Goal: Task Accomplishment & Management: Manage account settings

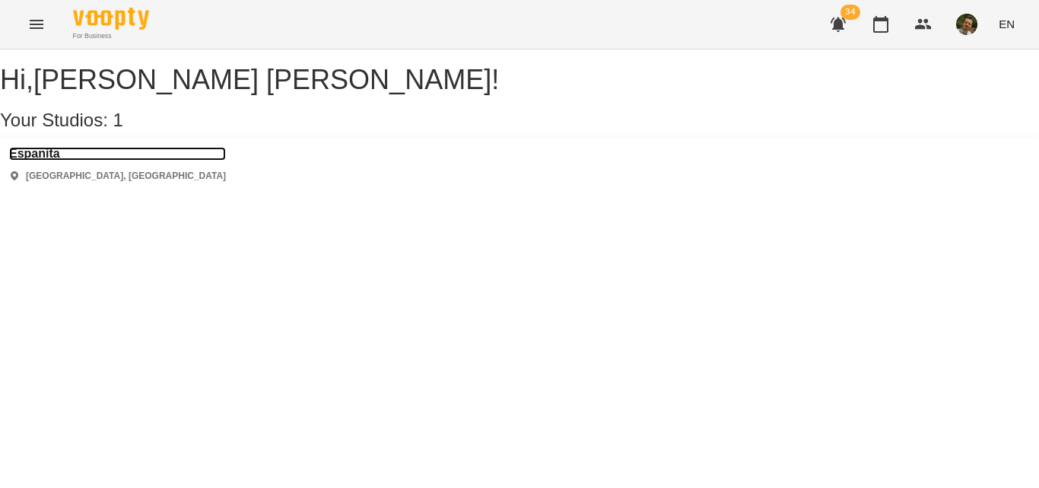
click at [62, 161] on h3 "Espanita" at bounding box center [117, 154] width 217 height 14
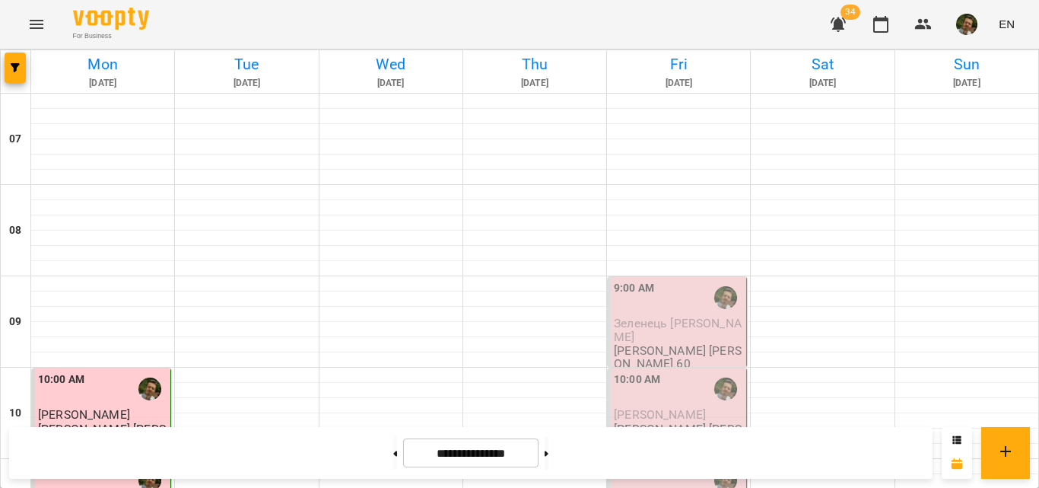
click at [660, 298] on div "9:00 AM" at bounding box center [678, 297] width 129 height 35
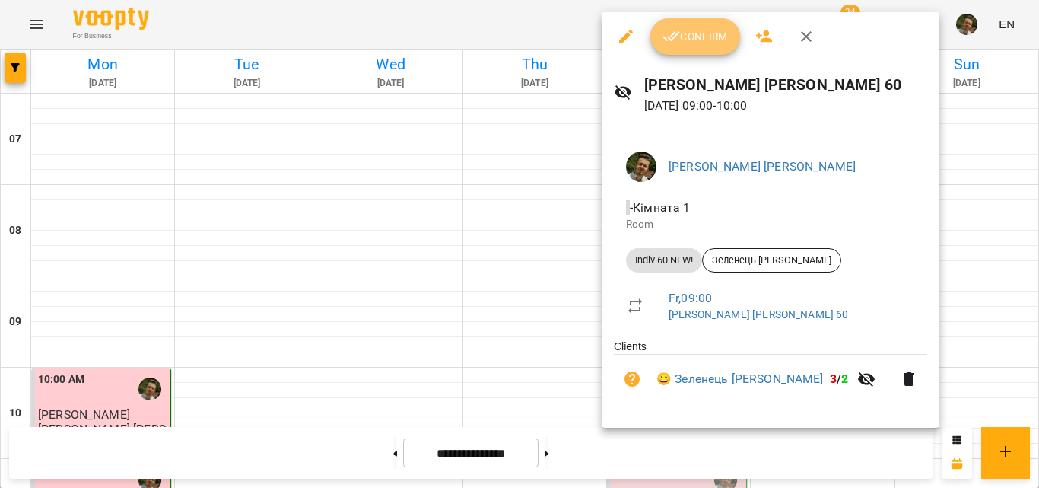
click at [687, 49] on button "Confirm" at bounding box center [695, 36] width 90 height 37
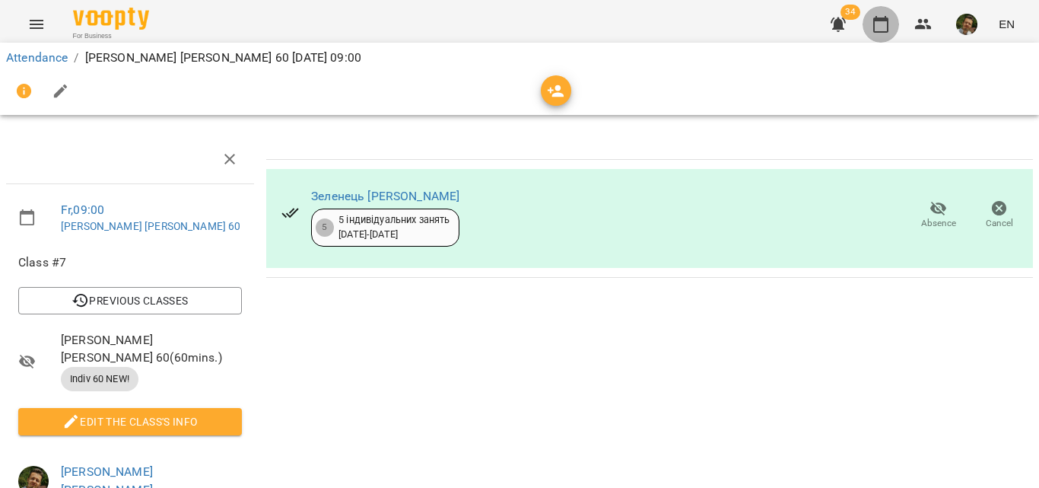
click at [873, 24] on icon "button" at bounding box center [881, 24] width 18 height 18
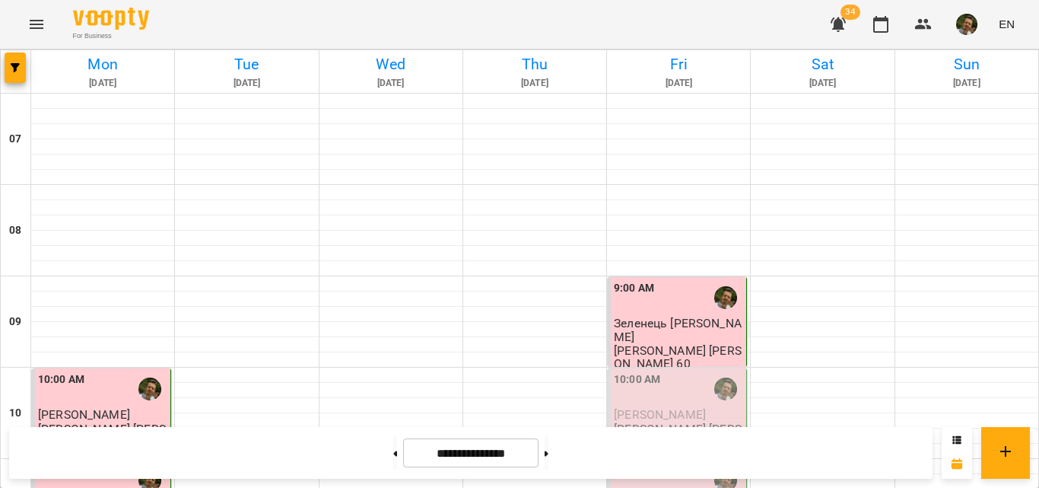
scroll to position [133, 0]
click at [686, 371] on div "10:00 AM" at bounding box center [678, 388] width 129 height 35
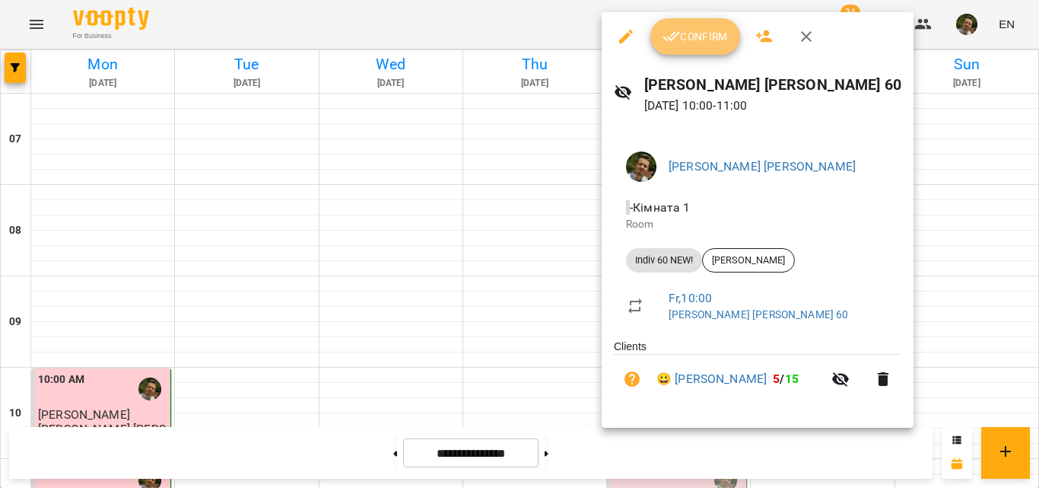
click at [690, 33] on span "Confirm" at bounding box center [695, 36] width 65 height 18
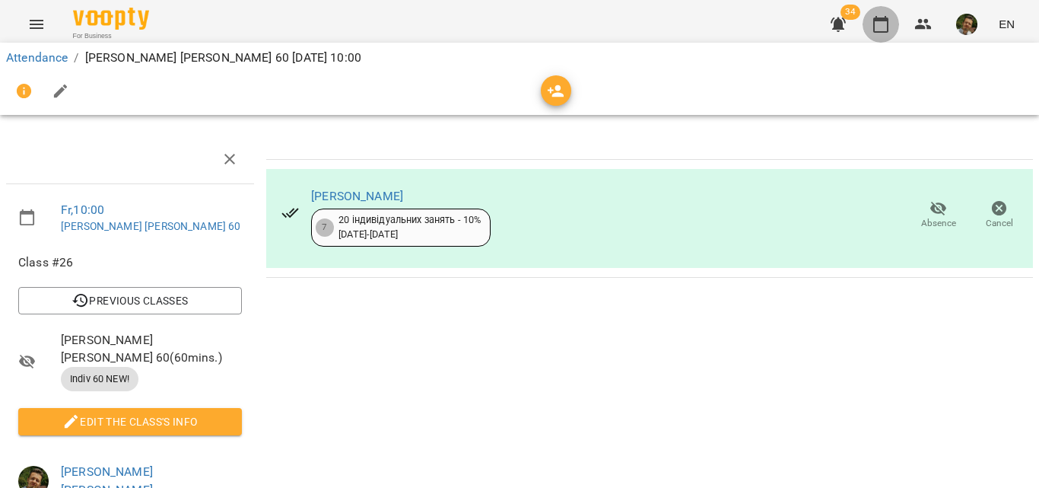
click at [887, 18] on icon "button" at bounding box center [880, 24] width 15 height 17
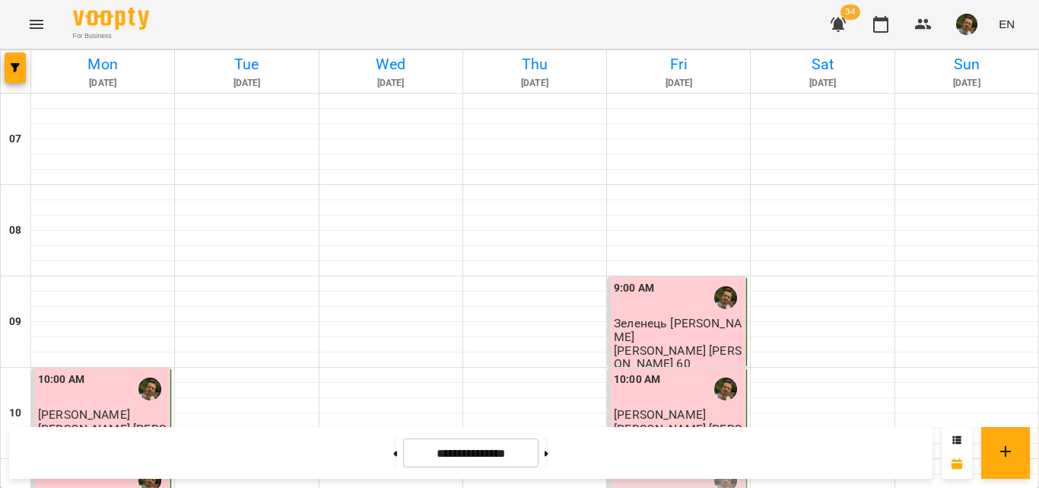
scroll to position [262, 0]
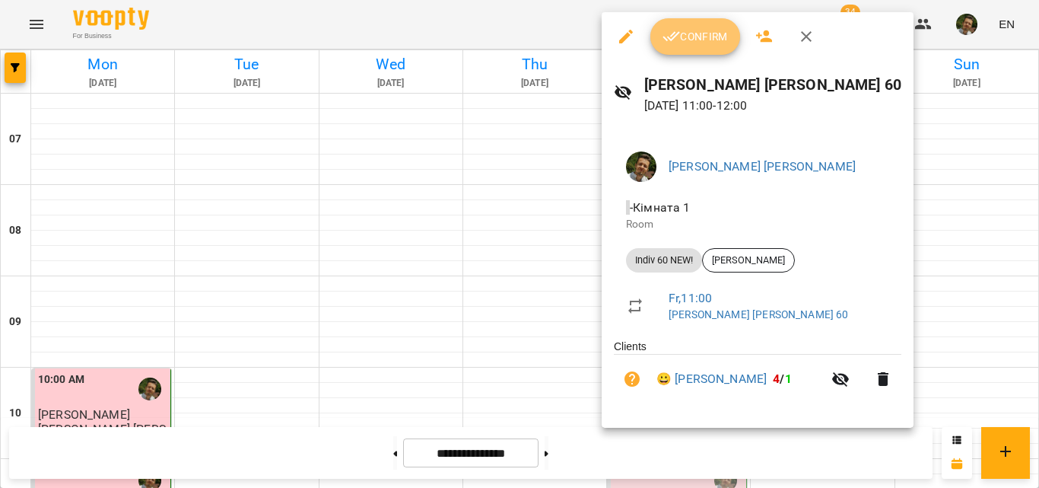
click at [682, 46] on span "Confirm" at bounding box center [695, 36] width 65 height 18
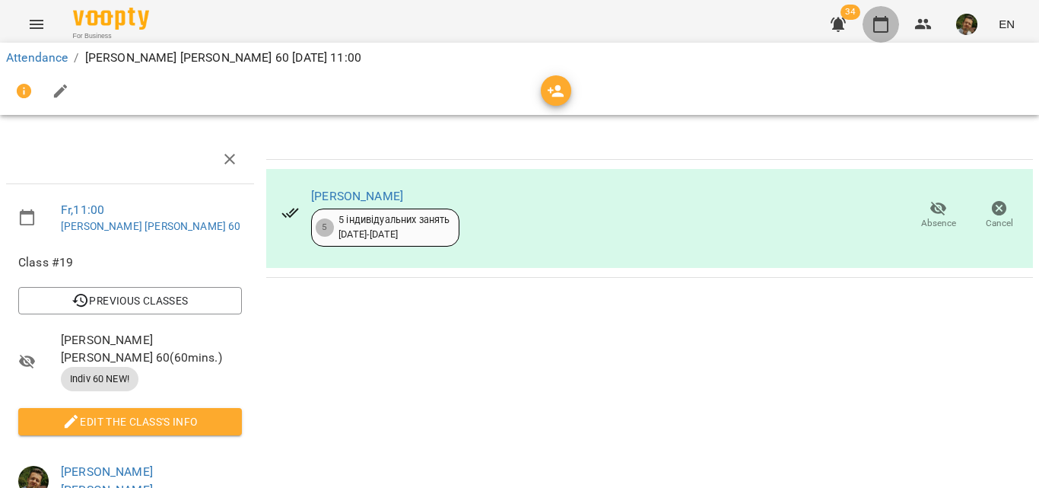
click at [884, 18] on icon "button" at bounding box center [880, 24] width 15 height 17
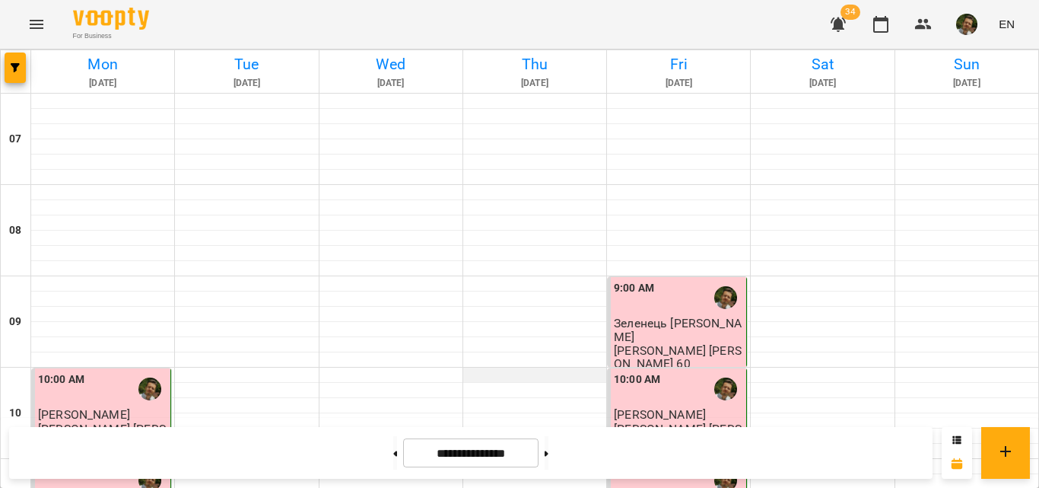
scroll to position [338, 0]
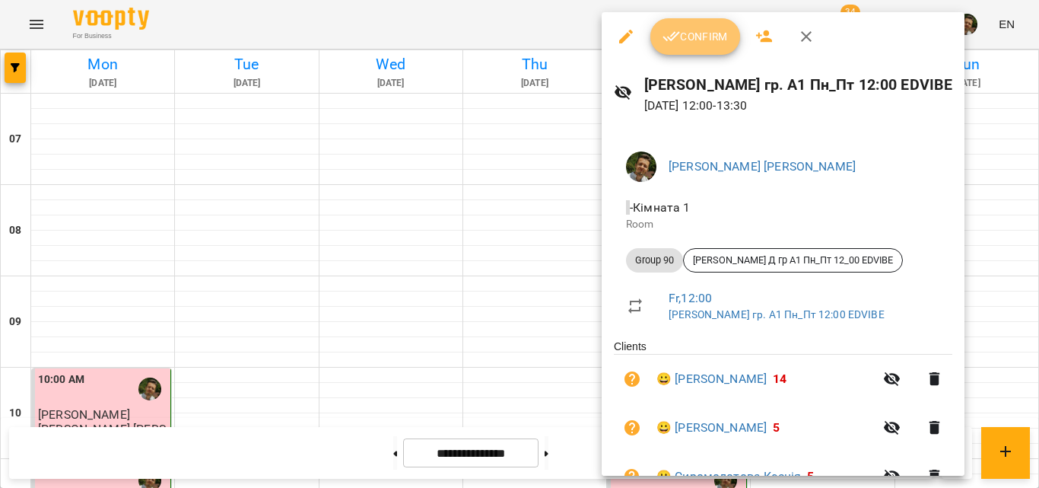
click at [691, 37] on span "Confirm" at bounding box center [695, 36] width 65 height 18
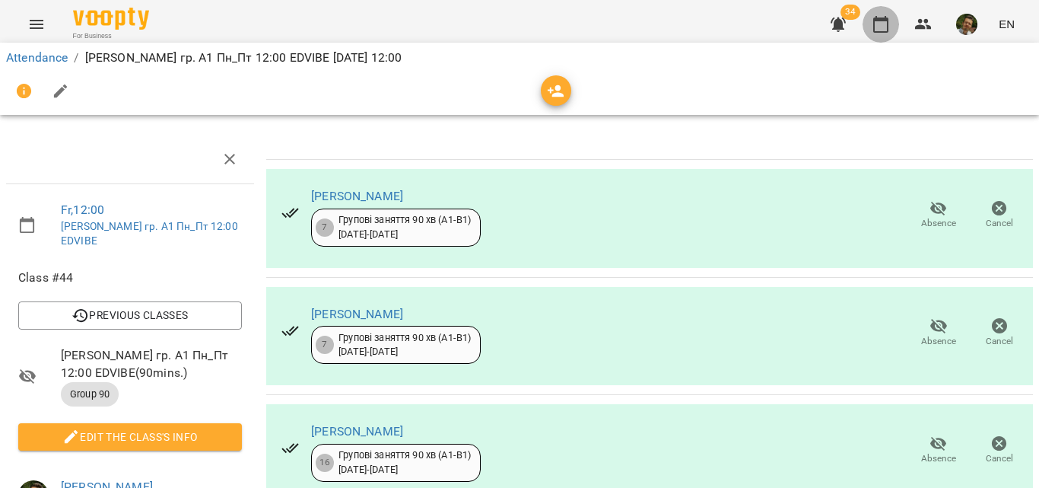
click at [879, 29] on icon "button" at bounding box center [881, 24] width 18 height 18
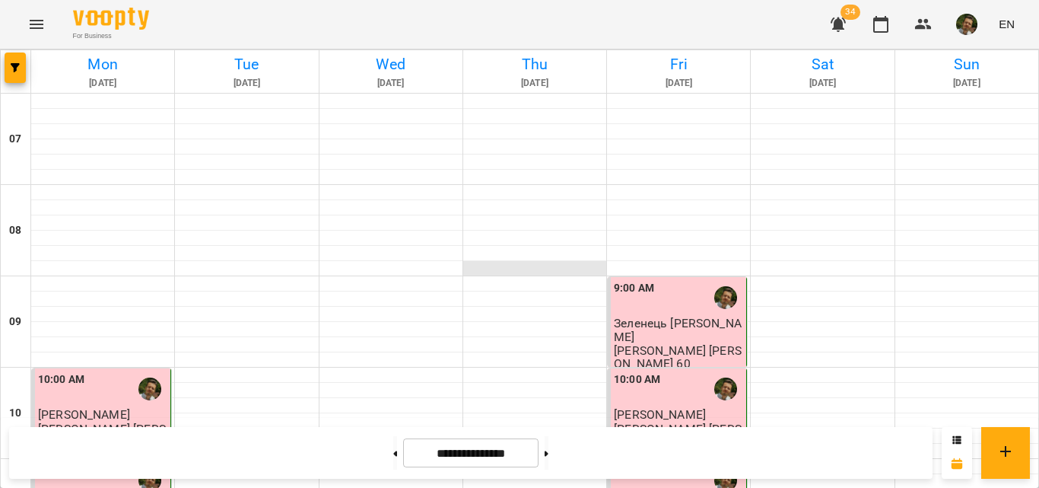
scroll to position [466, 0]
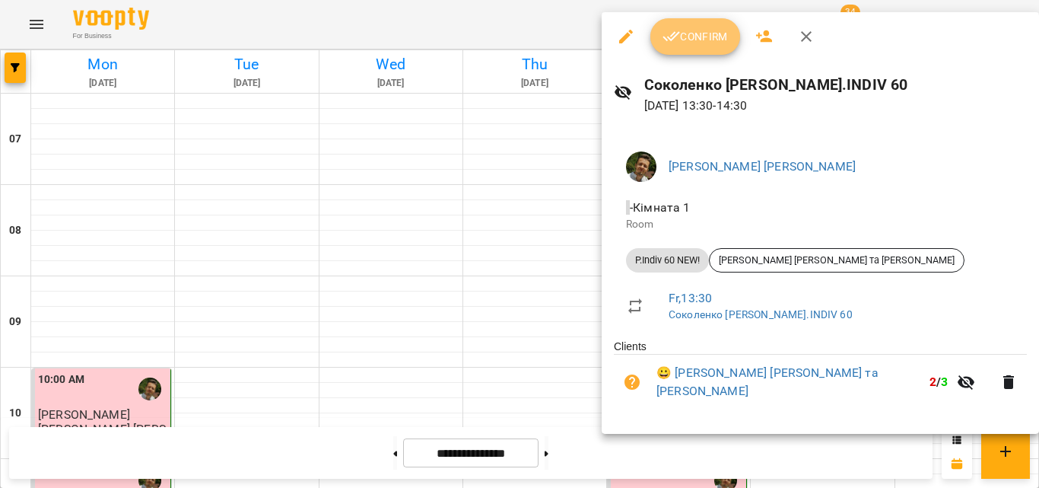
click at [680, 51] on button "Confirm" at bounding box center [695, 36] width 90 height 37
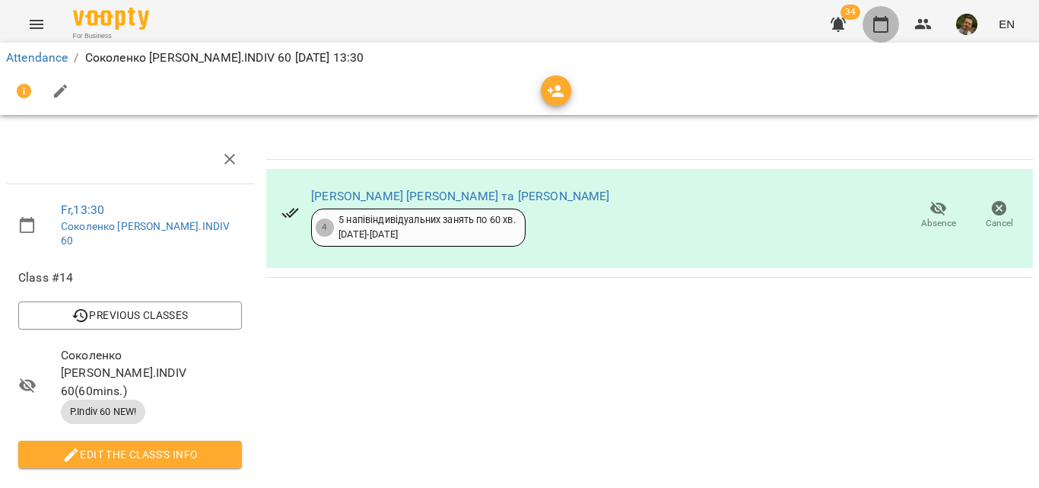
click at [876, 28] on icon "button" at bounding box center [881, 24] width 18 height 18
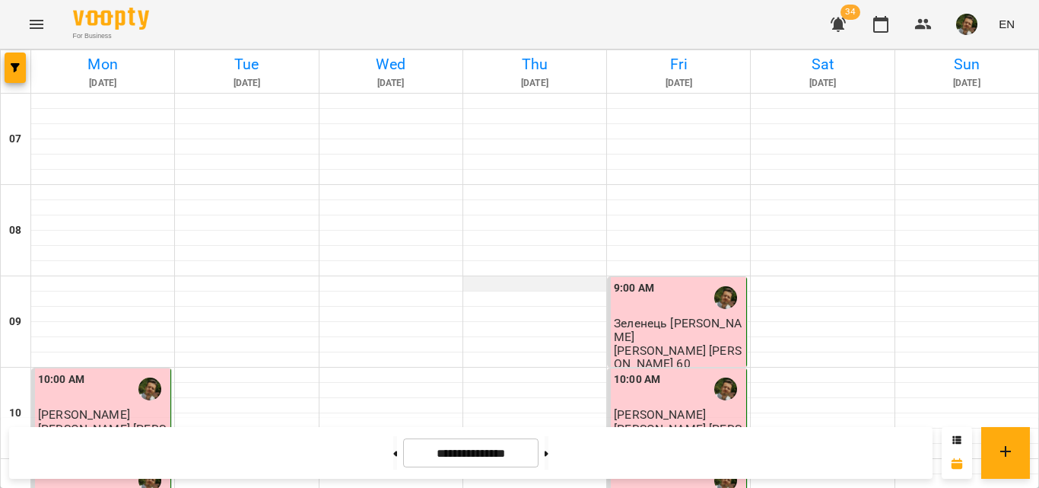
scroll to position [428, 0]
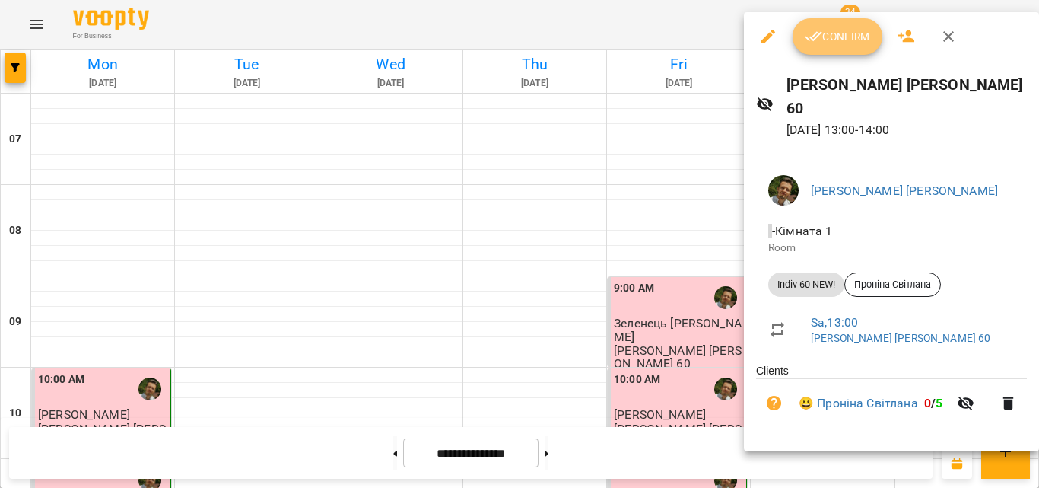
click at [833, 33] on span "Confirm" at bounding box center [837, 36] width 65 height 18
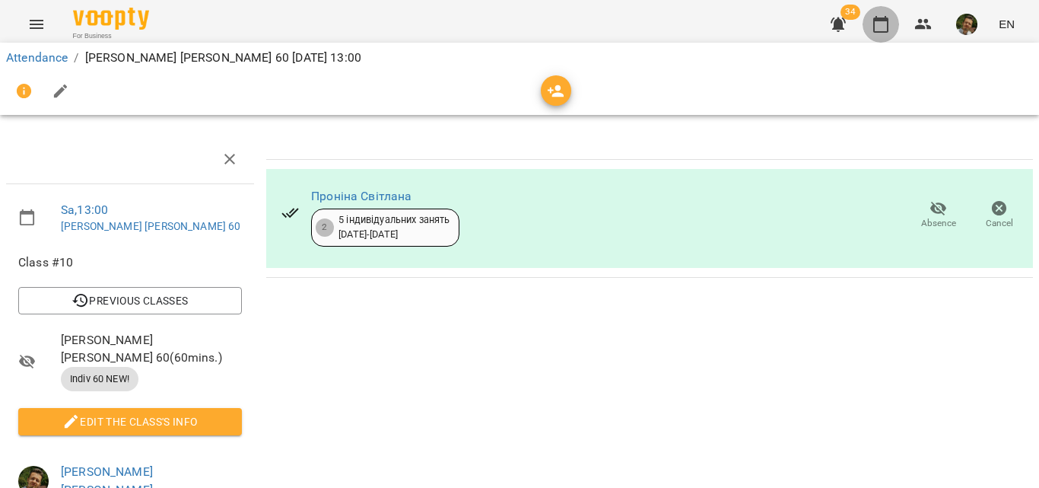
click at [883, 28] on icon "button" at bounding box center [881, 24] width 18 height 18
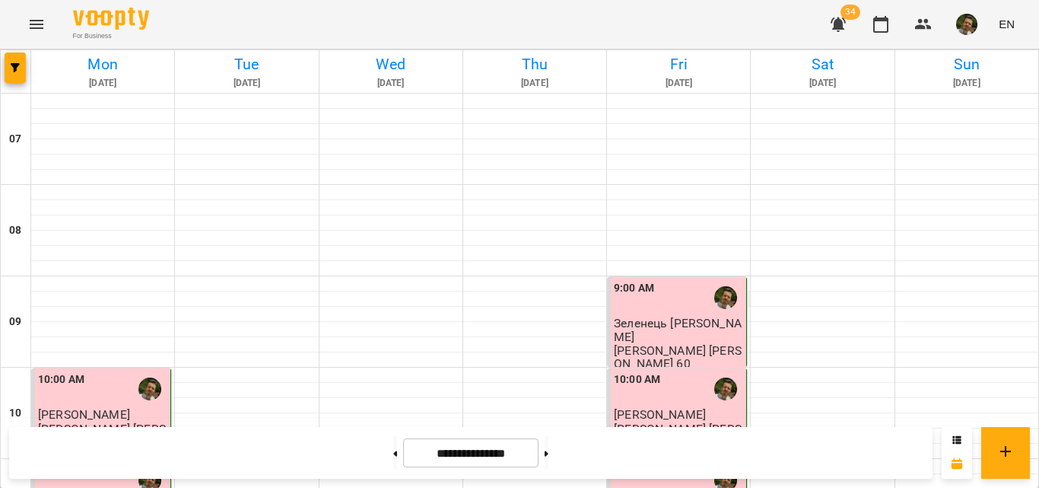
scroll to position [542, 0]
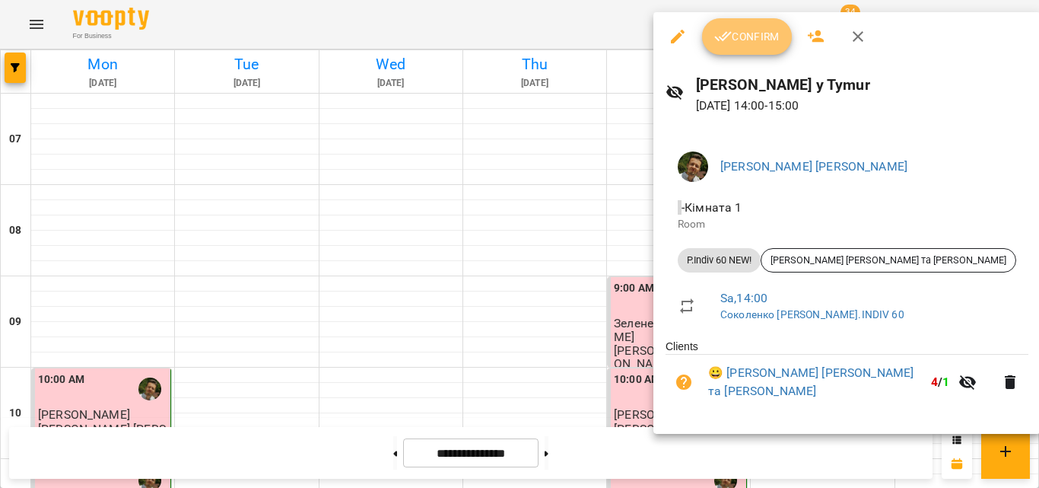
click at [731, 30] on icon "button" at bounding box center [723, 36] width 18 height 18
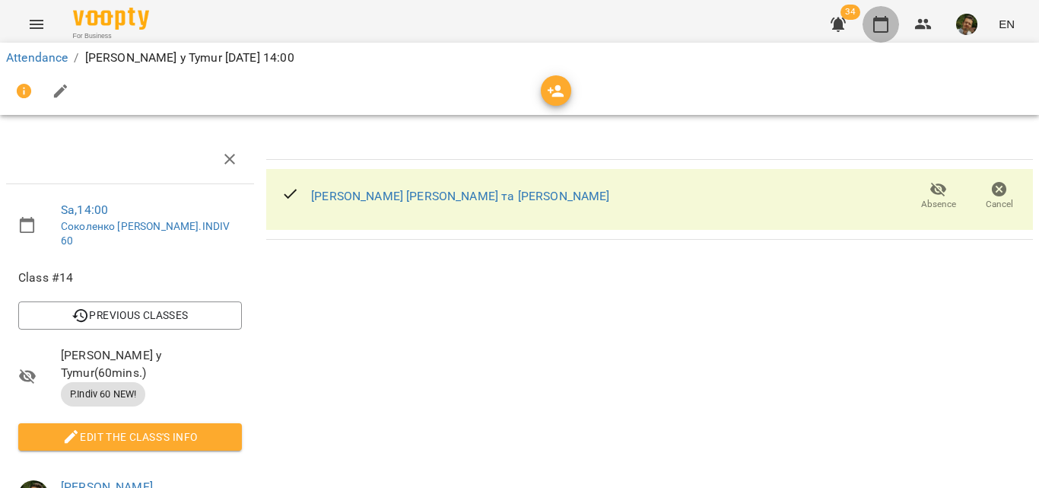
click at [889, 33] on button "button" at bounding box center [881, 24] width 37 height 37
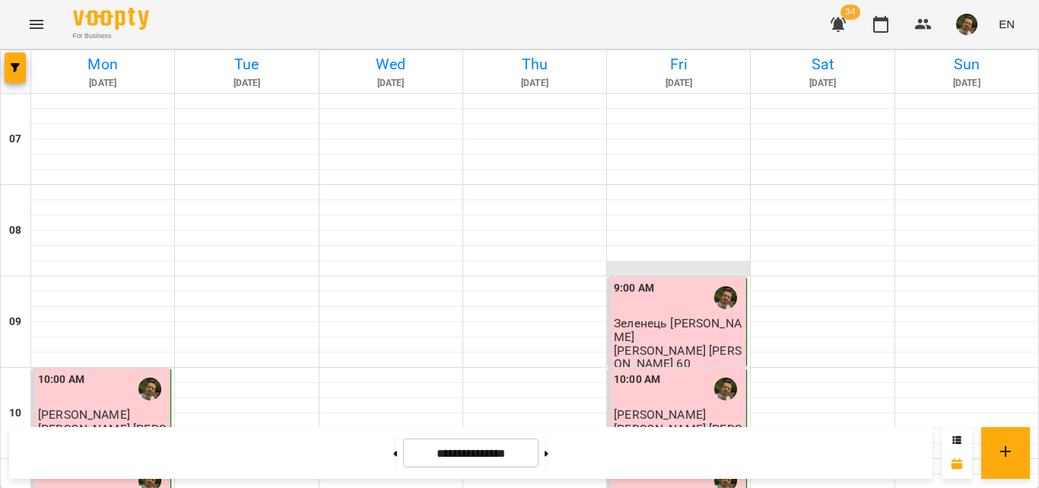
scroll to position [860, 0]
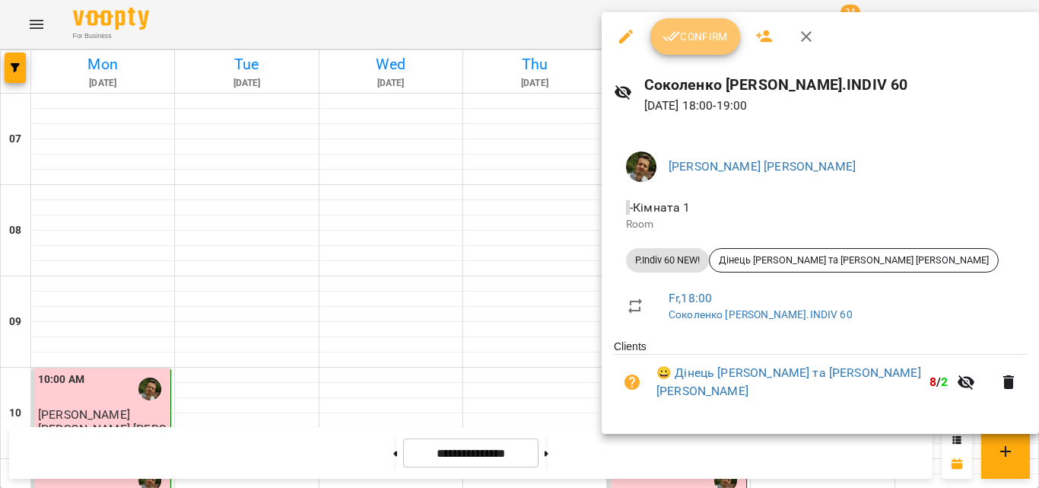
click at [692, 46] on span "Confirm" at bounding box center [695, 36] width 65 height 18
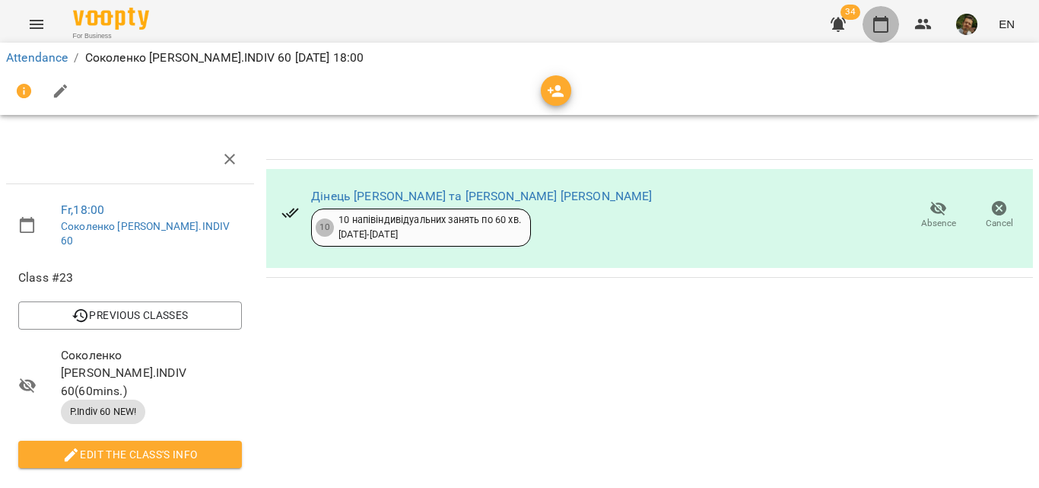
click at [892, 15] on button "button" at bounding box center [881, 24] width 37 height 37
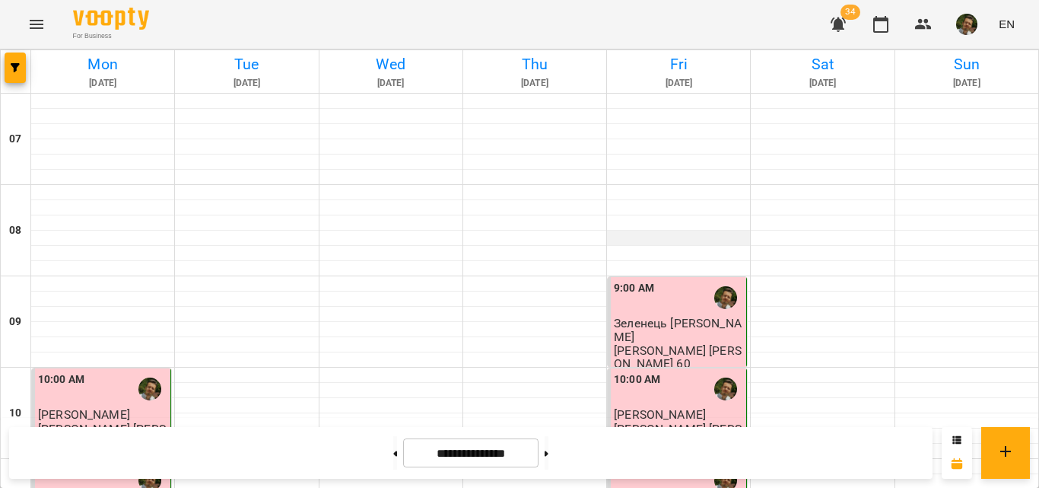
scroll to position [1024, 0]
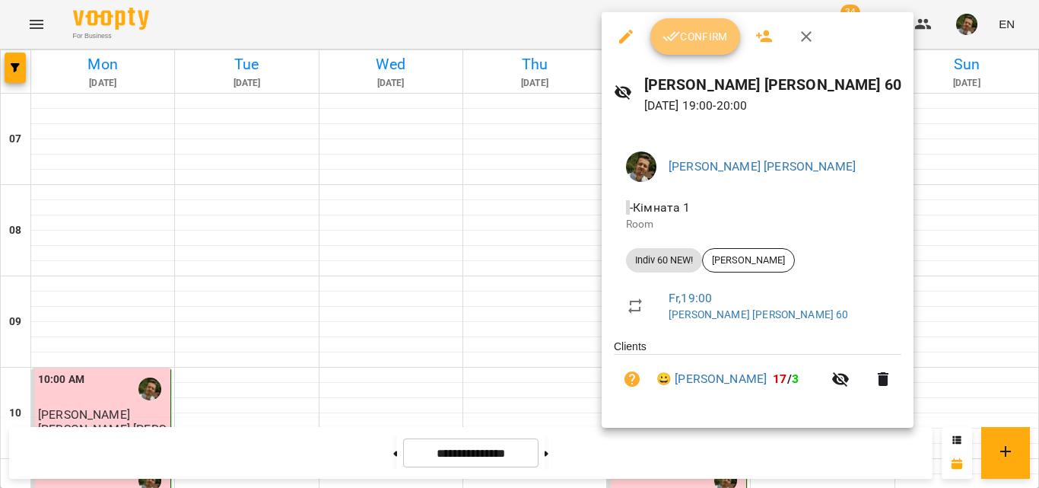
click at [669, 45] on icon "button" at bounding box center [672, 36] width 18 height 18
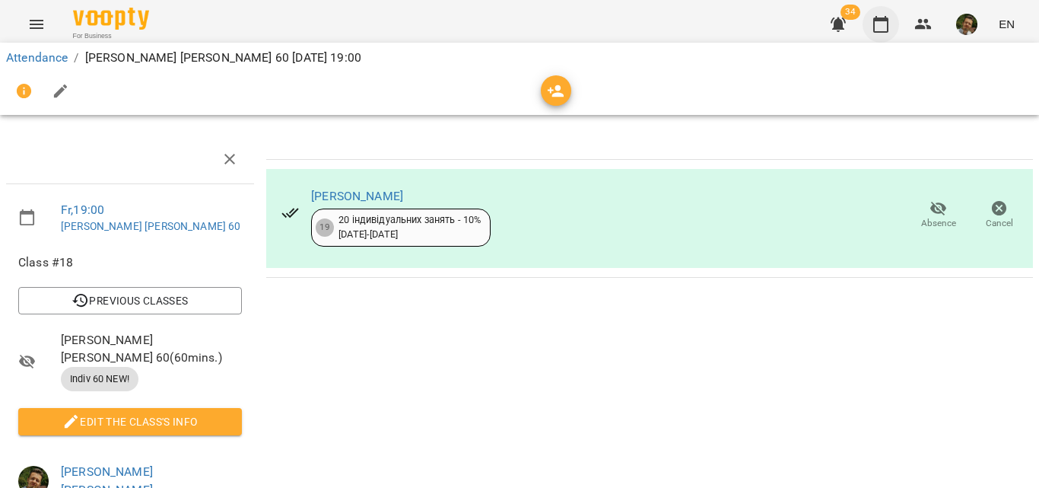
click at [880, 17] on icon "button" at bounding box center [881, 24] width 18 height 18
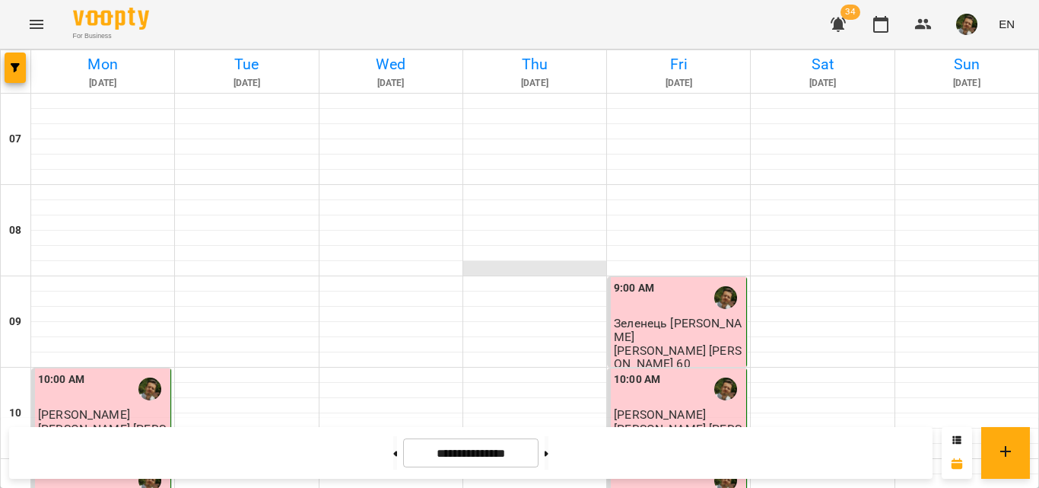
scroll to position [329, 0]
